Goal: Task Accomplishment & Management: Use online tool/utility

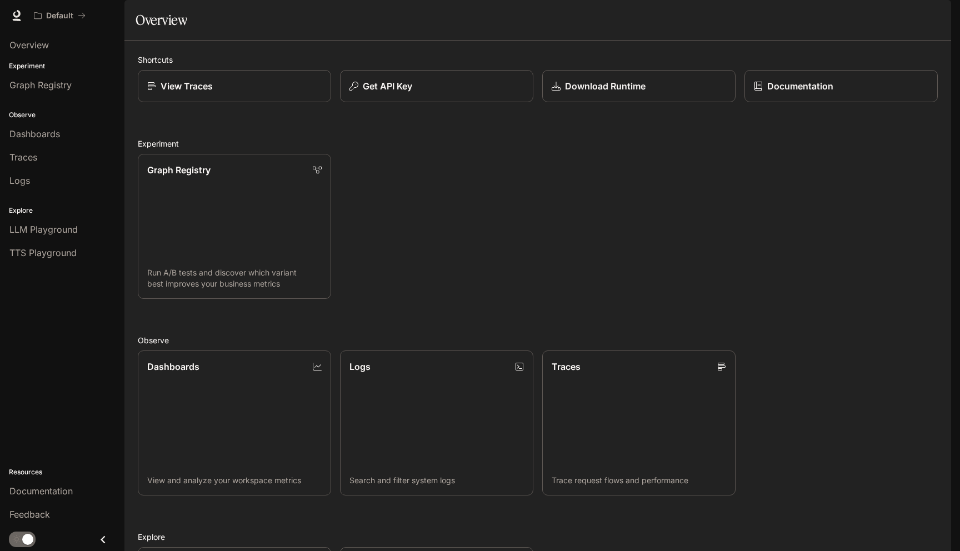
click at [403, 93] on p "Get API Key" at bounding box center [387, 85] width 49 height 13
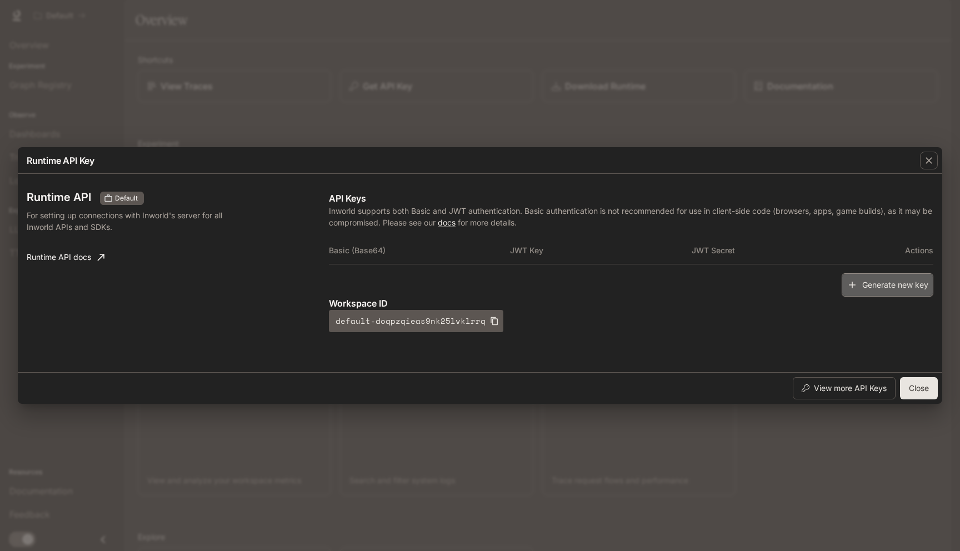
click at [869, 281] on button "Generate new key" at bounding box center [888, 285] width 92 height 24
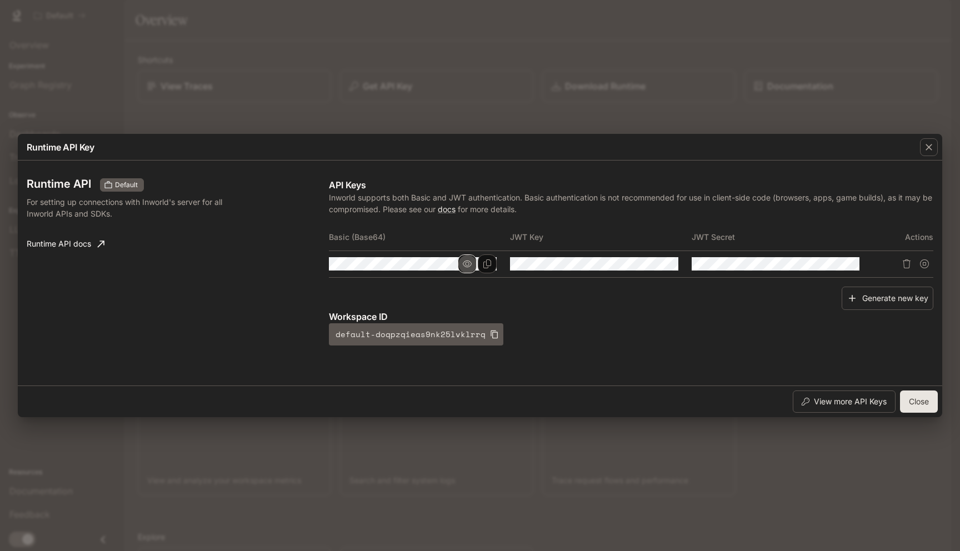
click at [468, 263] on icon "button" at bounding box center [467, 263] width 9 height 9
click at [467, 266] on icon "button" at bounding box center [467, 264] width 9 height 7
click at [644, 264] on icon "button" at bounding box center [648, 264] width 9 height 7
click at [667, 266] on icon "Copy Key" at bounding box center [668, 263] width 9 height 9
click at [934, 402] on button "Close" at bounding box center [919, 402] width 38 height 22
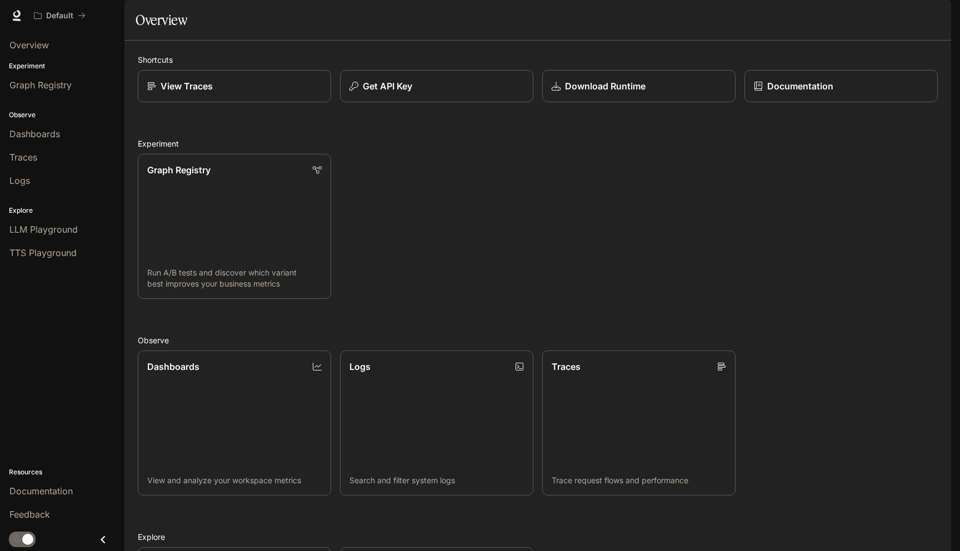
click at [546, 263] on div "Graph Registry Run A/B tests and discover which variant best improves your busi…" at bounding box center [533, 222] width 809 height 154
click at [410, 93] on p "Get API Key" at bounding box center [387, 85] width 50 height 13
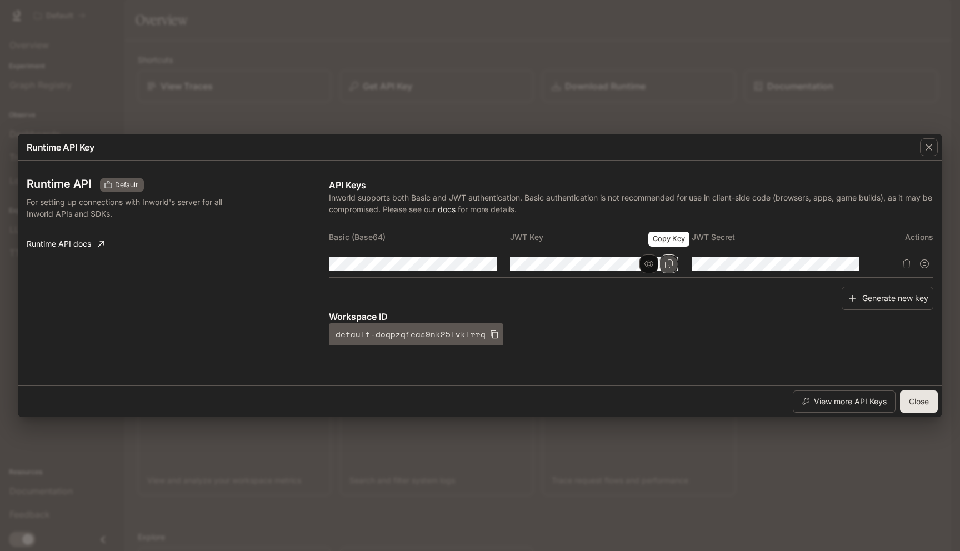
click at [668, 267] on icon "Copy Key" at bounding box center [668, 263] width 9 height 9
click at [926, 406] on button "Close" at bounding box center [919, 402] width 38 height 22
